Goal: Information Seeking & Learning: Learn about a topic

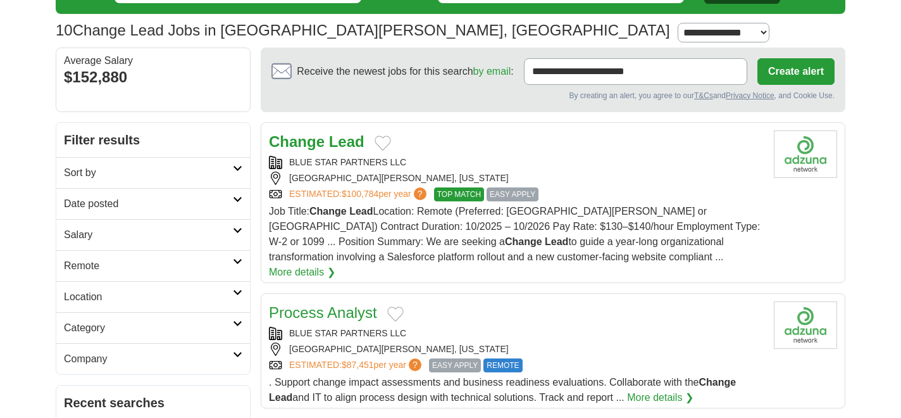
scroll to position [75, 0]
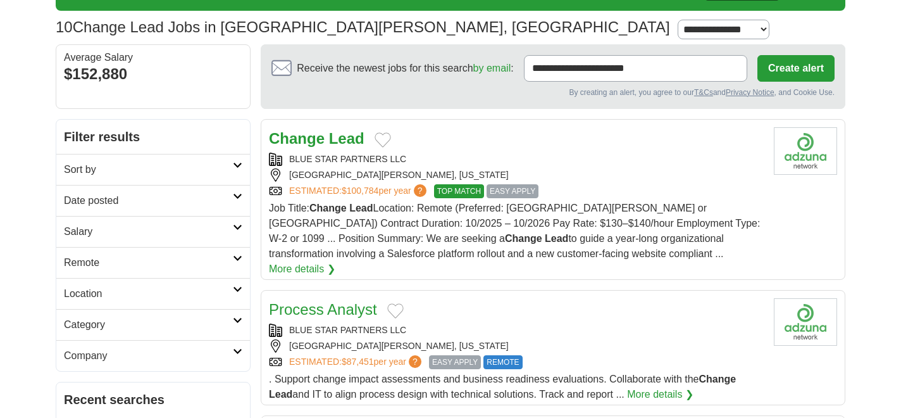
click at [335, 261] on link "More details ❯" at bounding box center [302, 268] width 66 height 15
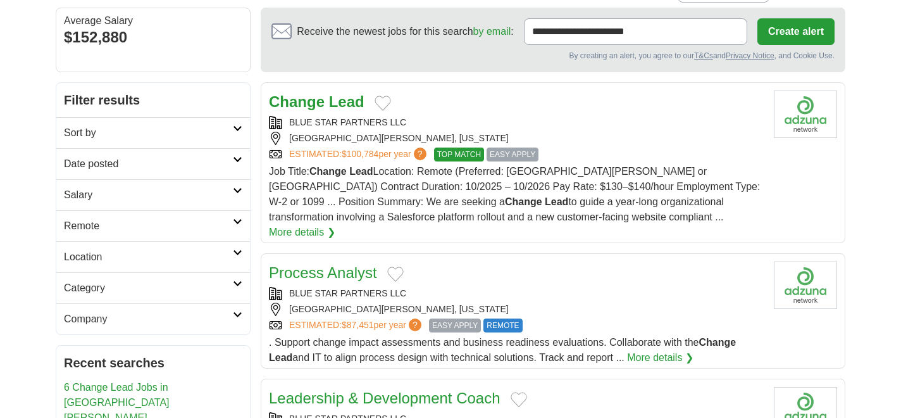
scroll to position [0, 0]
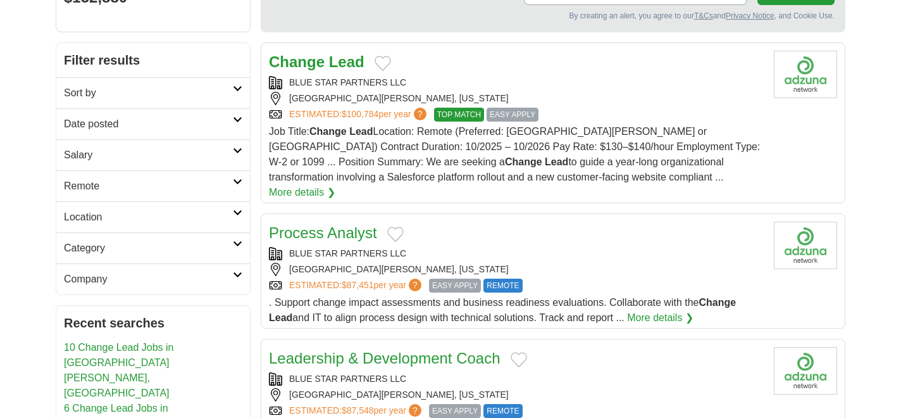
scroll to position [154, 0]
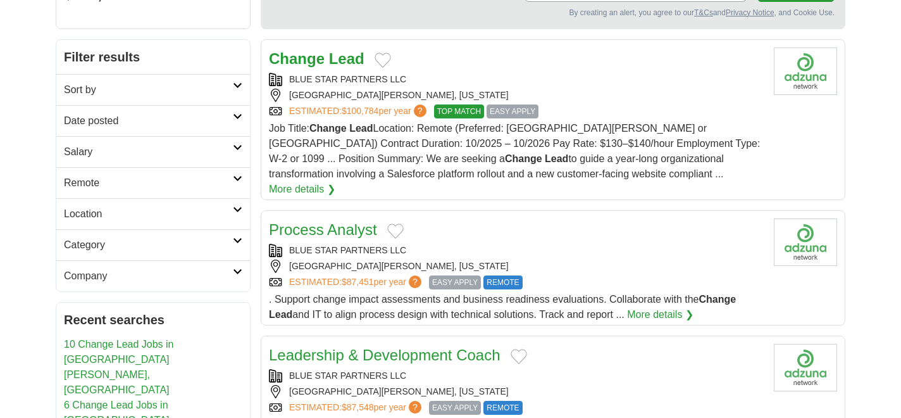
click at [296, 221] on link "Process Analyst" at bounding box center [323, 229] width 108 height 17
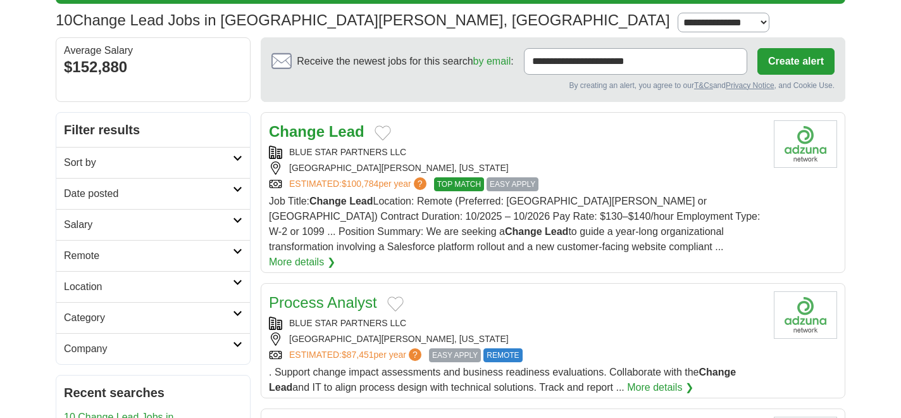
scroll to position [82, 0]
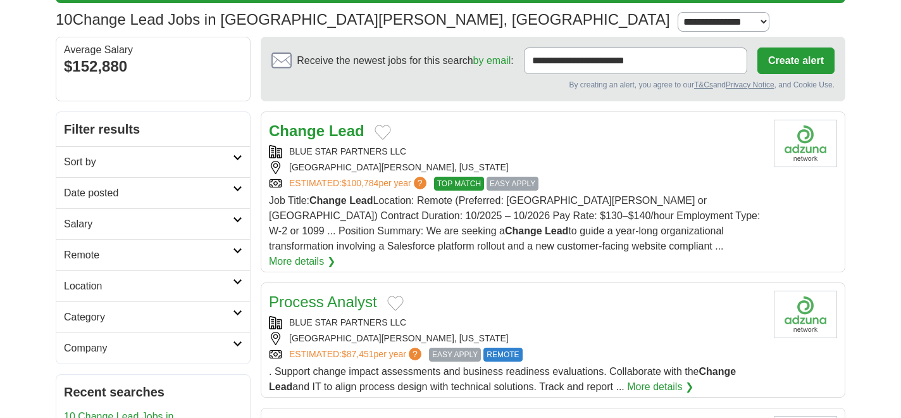
click at [649, 379] on link "More details ❯" at bounding box center [660, 386] width 66 height 15
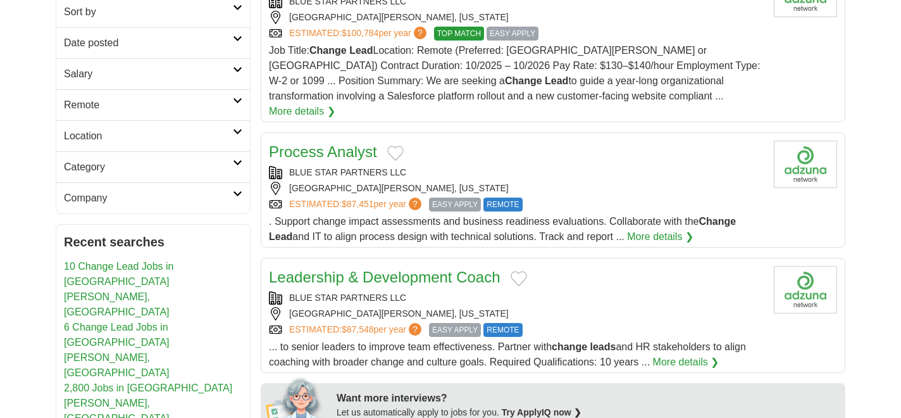
scroll to position [233, 0]
click at [414, 268] on link "Leadership & Development Coach" at bounding box center [385, 276] width 232 height 17
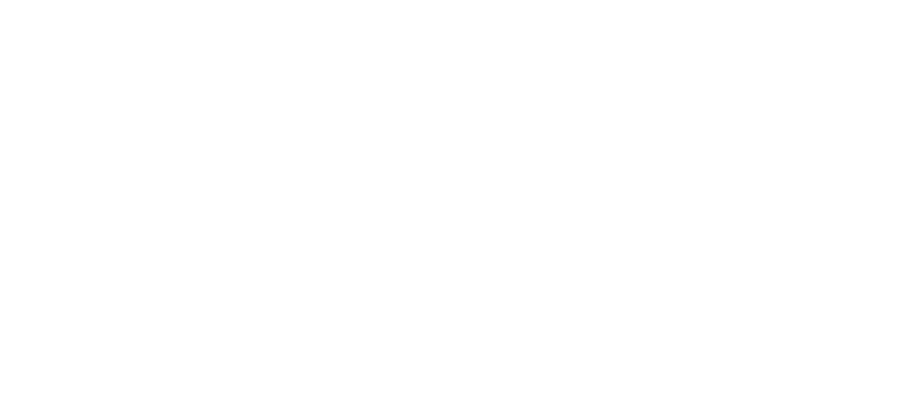
scroll to position [1822, 0]
